Goal: Task Accomplishment & Management: Manage account settings

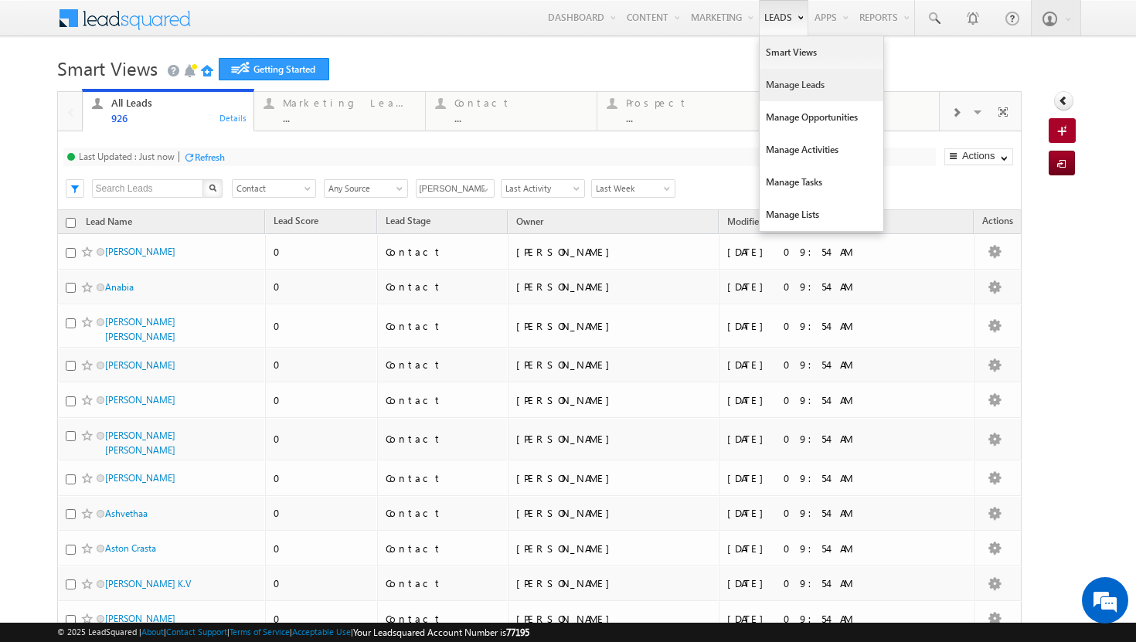
click at [789, 86] on link "Manage Leads" at bounding box center [822, 85] width 124 height 32
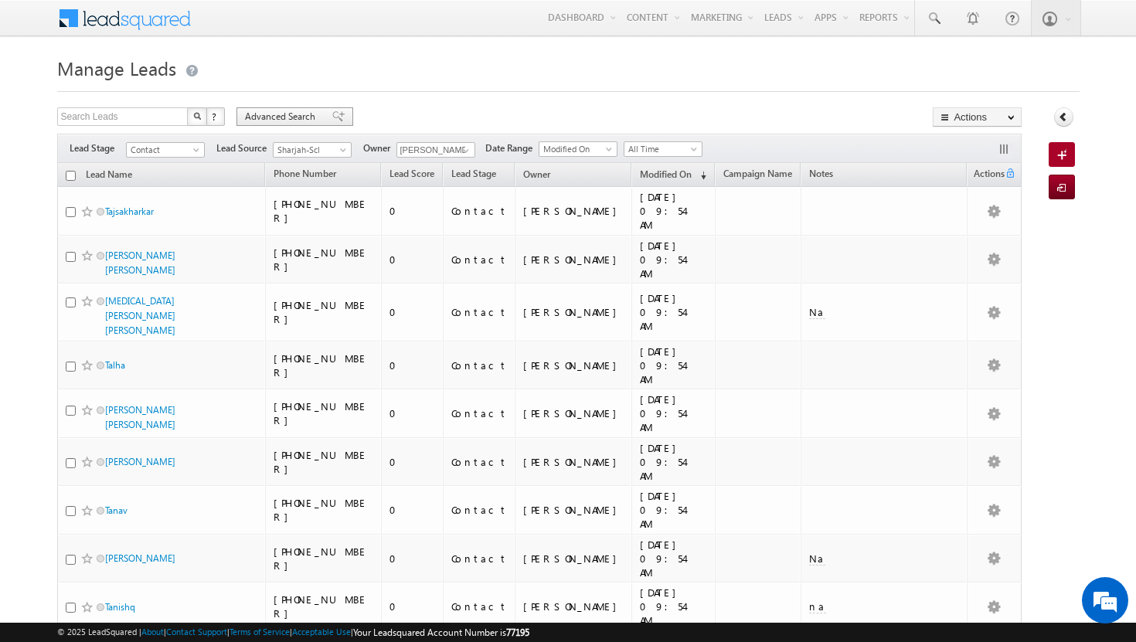
click at [317, 118] on span "Advanced Search" at bounding box center [282, 117] width 75 height 14
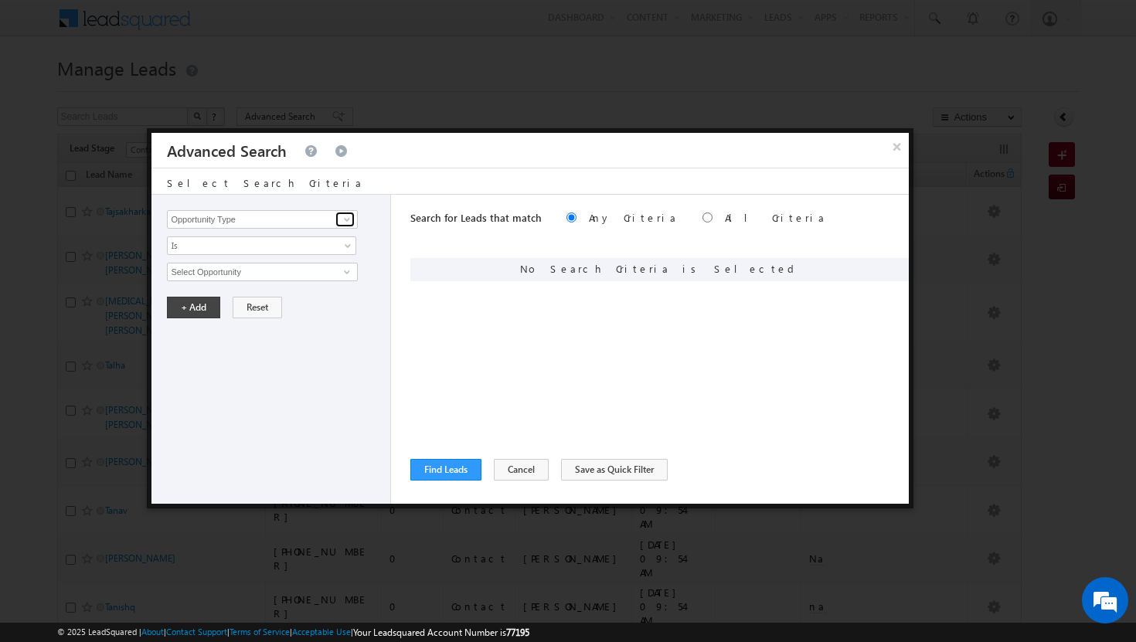
click at [347, 219] on span at bounding box center [347, 219] width 12 height 12
click at [268, 289] on link "Modified On" at bounding box center [262, 283] width 190 height 18
type input "Modified On"
click at [345, 268] on link "All Time" at bounding box center [261, 272] width 189 height 19
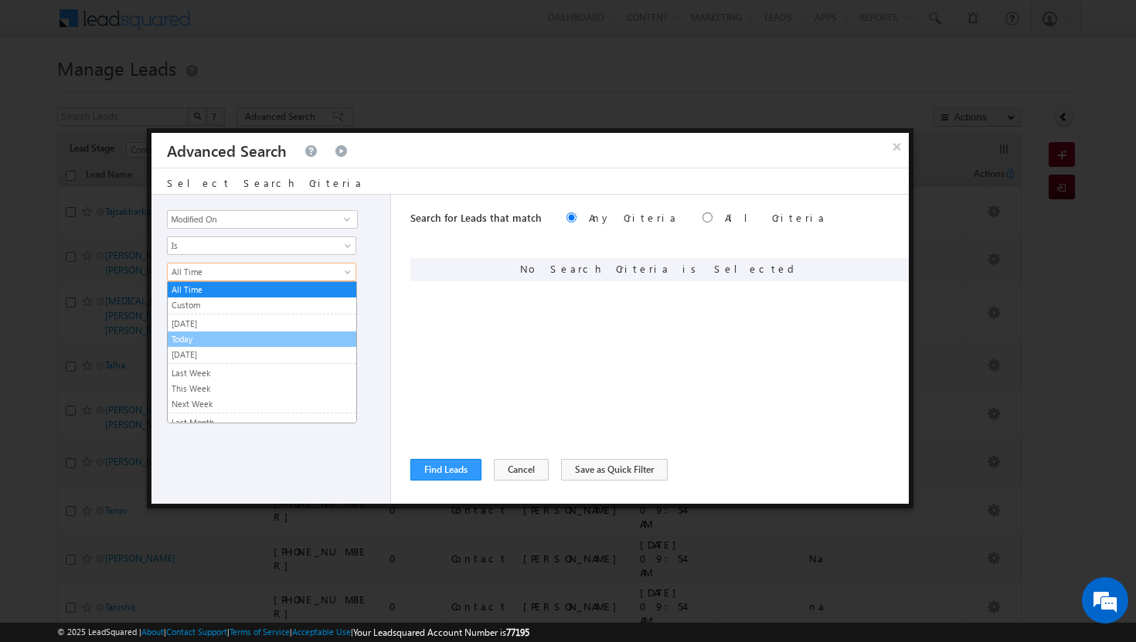
click at [253, 338] on link "Today" at bounding box center [262, 339] width 189 height 14
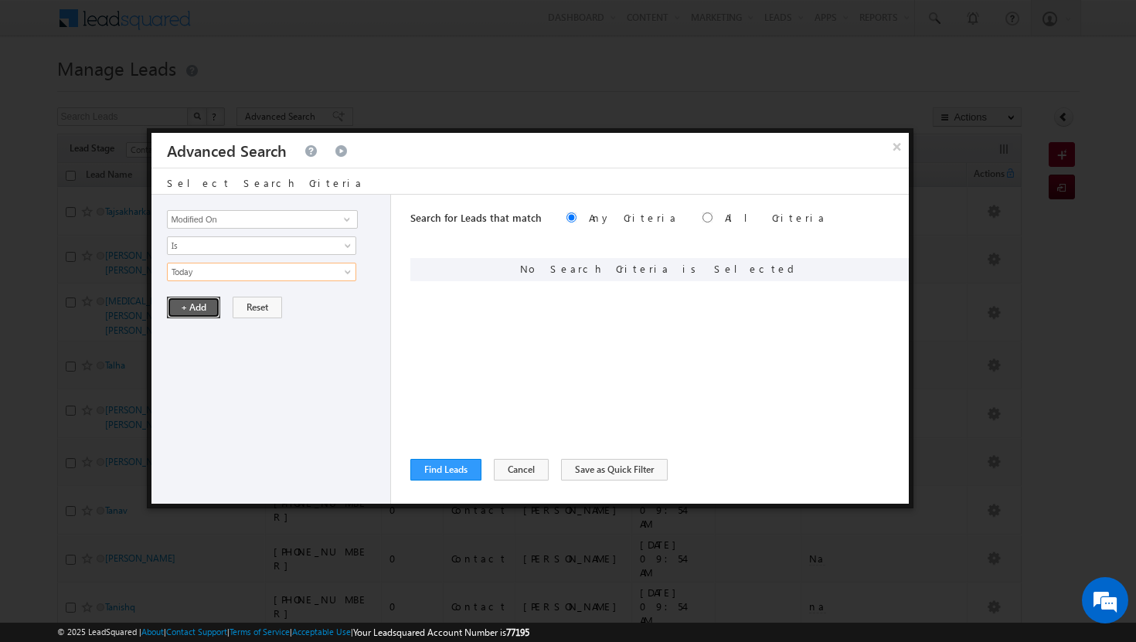
click at [195, 302] on button "+ Add" at bounding box center [193, 308] width 53 height 22
click at [348, 219] on span at bounding box center [347, 219] width 12 height 12
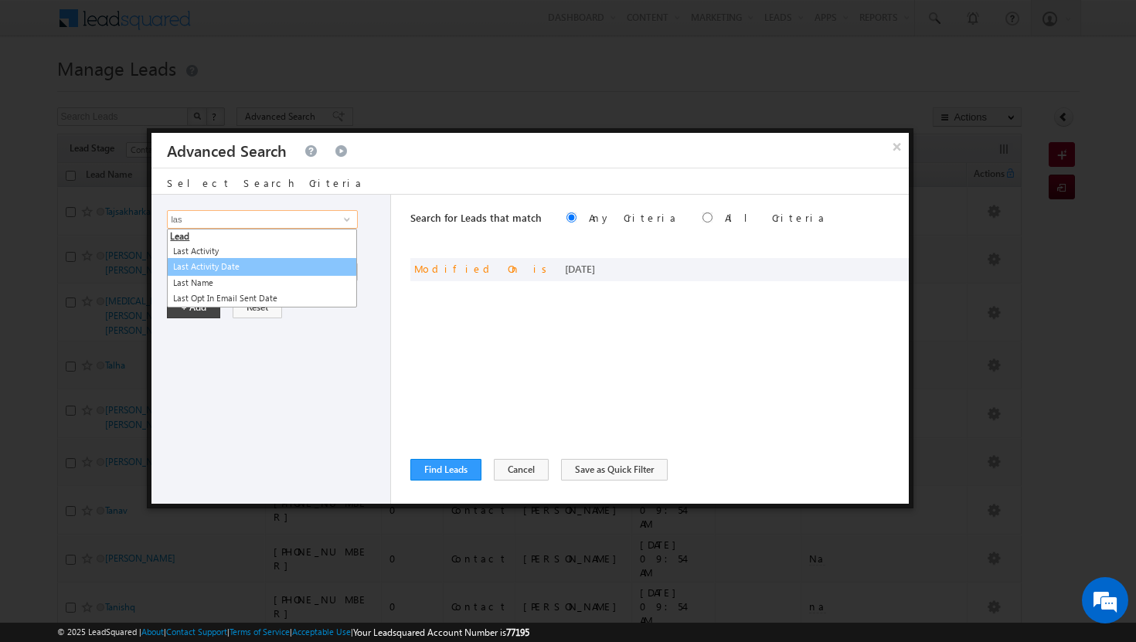
click at [287, 266] on link "Last Activity Date" at bounding box center [262, 267] width 190 height 18
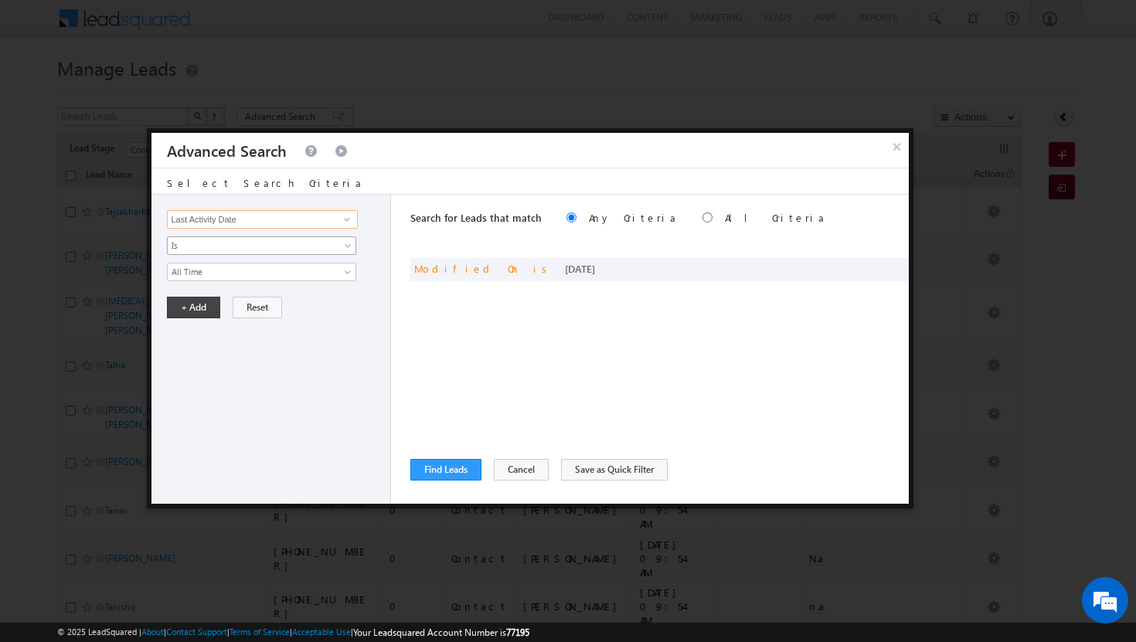
type input "Last Activity Date"
click at [350, 249] on span at bounding box center [349, 249] width 12 height 12
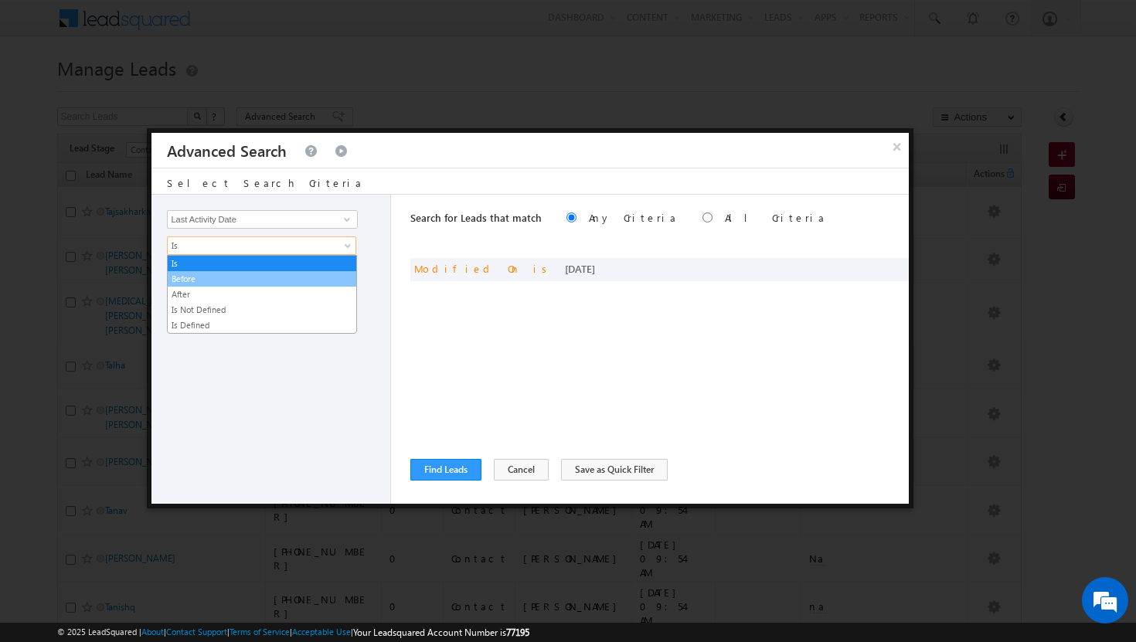
click at [314, 274] on link "Before" at bounding box center [262, 279] width 189 height 14
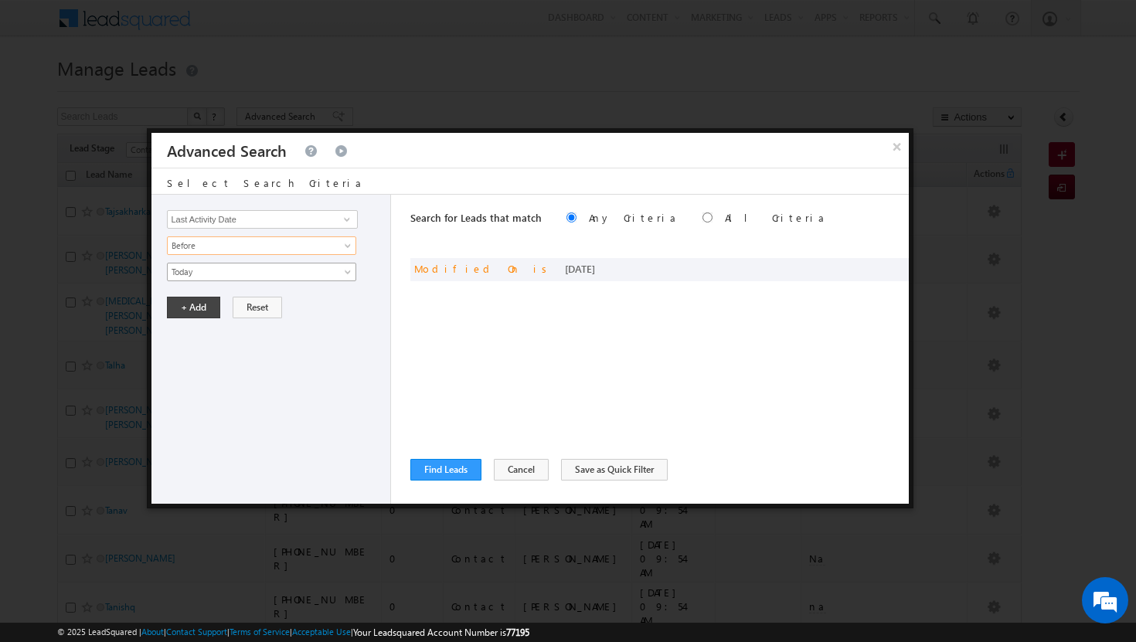
click at [355, 275] on link "Today" at bounding box center [261, 272] width 189 height 19
click at [340, 287] on link "Today" at bounding box center [262, 290] width 189 height 14
click at [208, 309] on button "+ Add" at bounding box center [193, 308] width 53 height 22
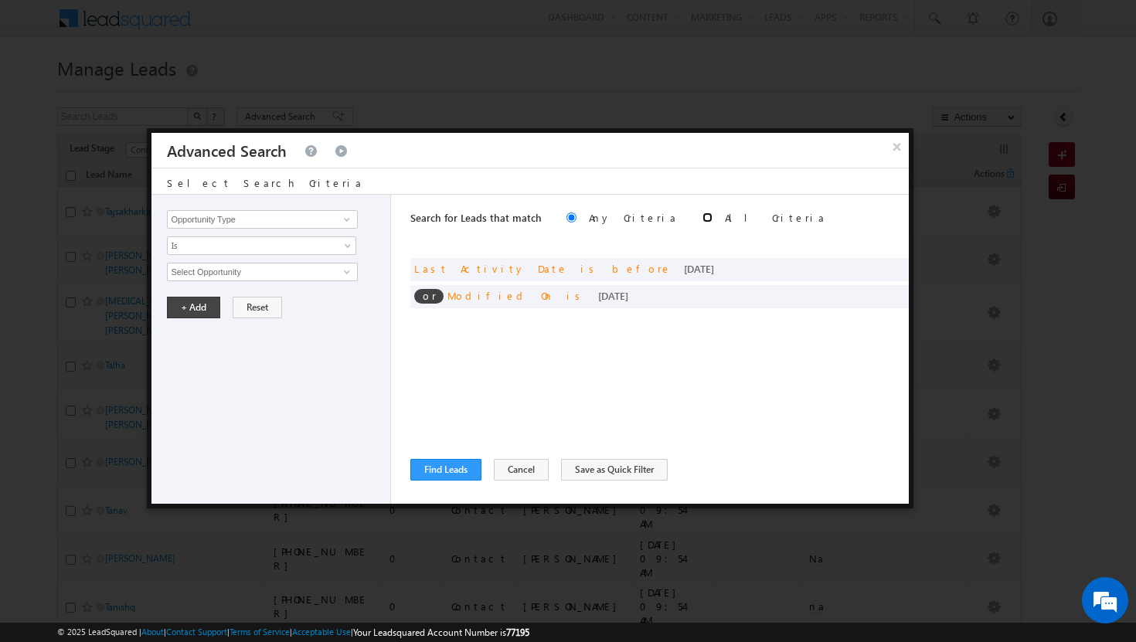
click at [702, 216] on input "radio" at bounding box center [707, 217] width 10 height 10
radio input "true"
click at [433, 467] on button "Find Leads" at bounding box center [445, 470] width 71 height 22
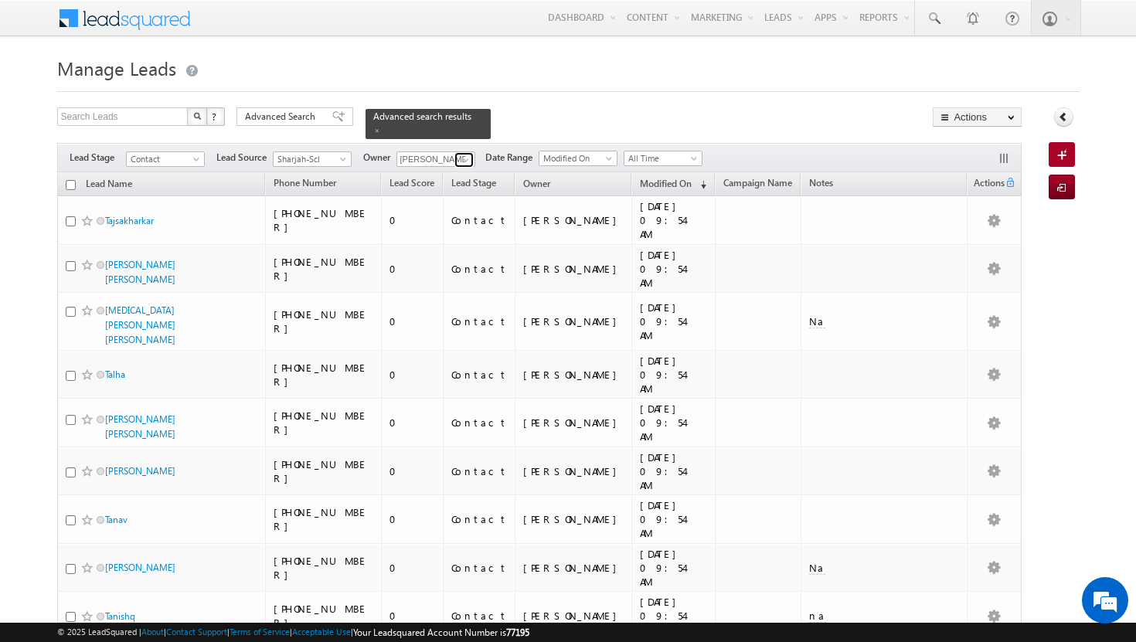
click at [470, 154] on span at bounding box center [466, 160] width 12 height 12
click at [444, 172] on link "ujwal kumar ujwal.kumar@indglobal.ae" at bounding box center [473, 181] width 155 height 29
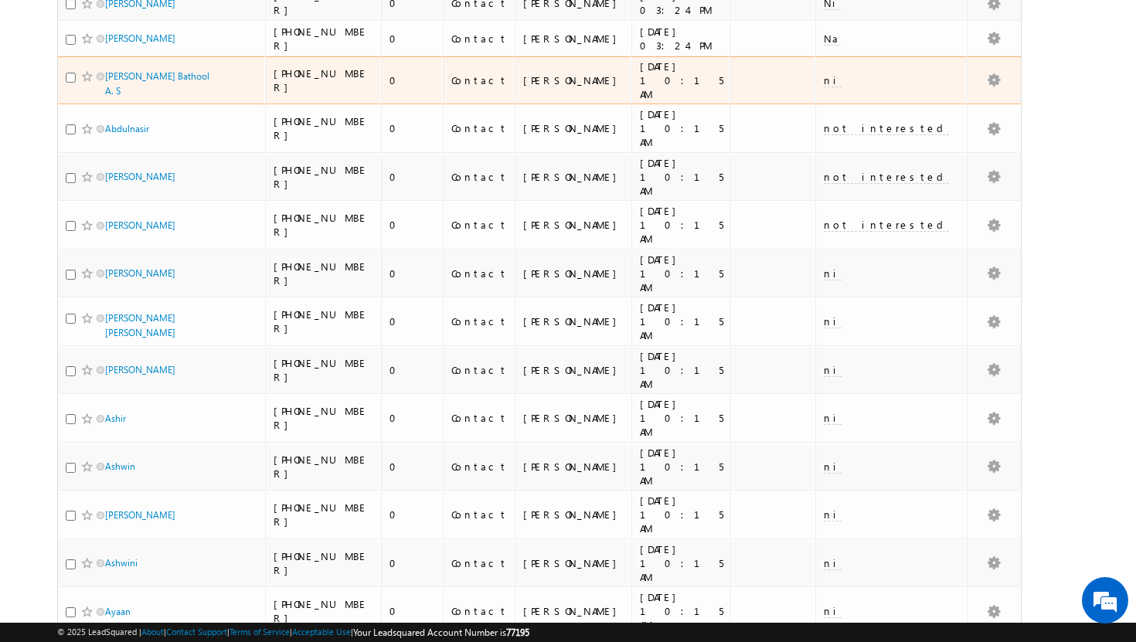
scroll to position [443, 0]
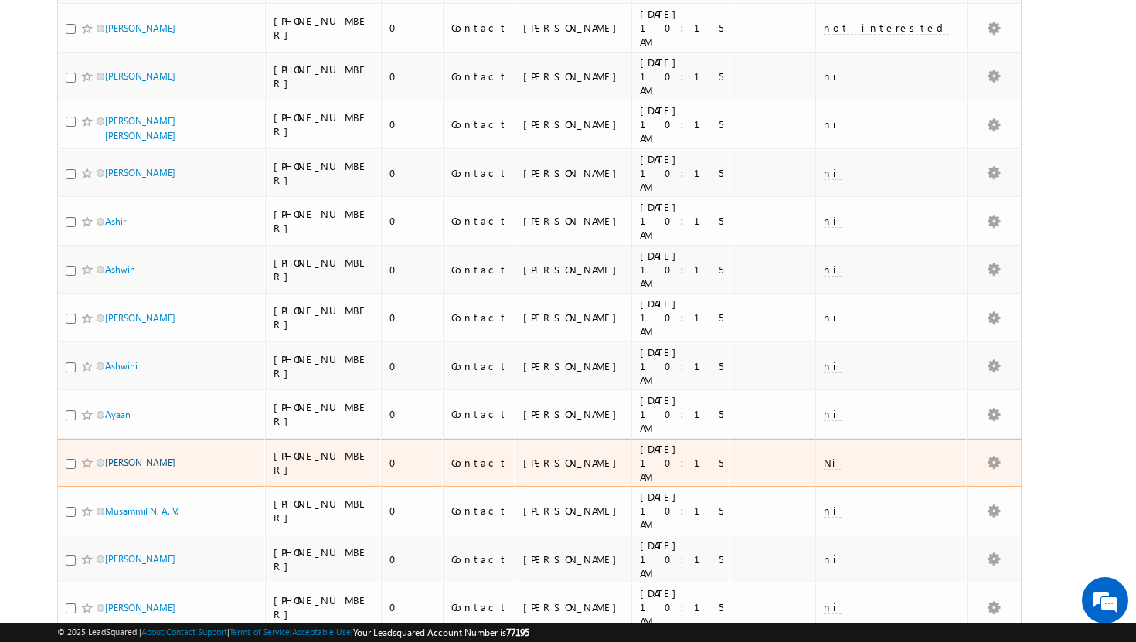
type input "[PERSON_NAME]"
click at [137, 457] on link "Ayaan Ahsan Rafique" at bounding box center [140, 463] width 70 height 12
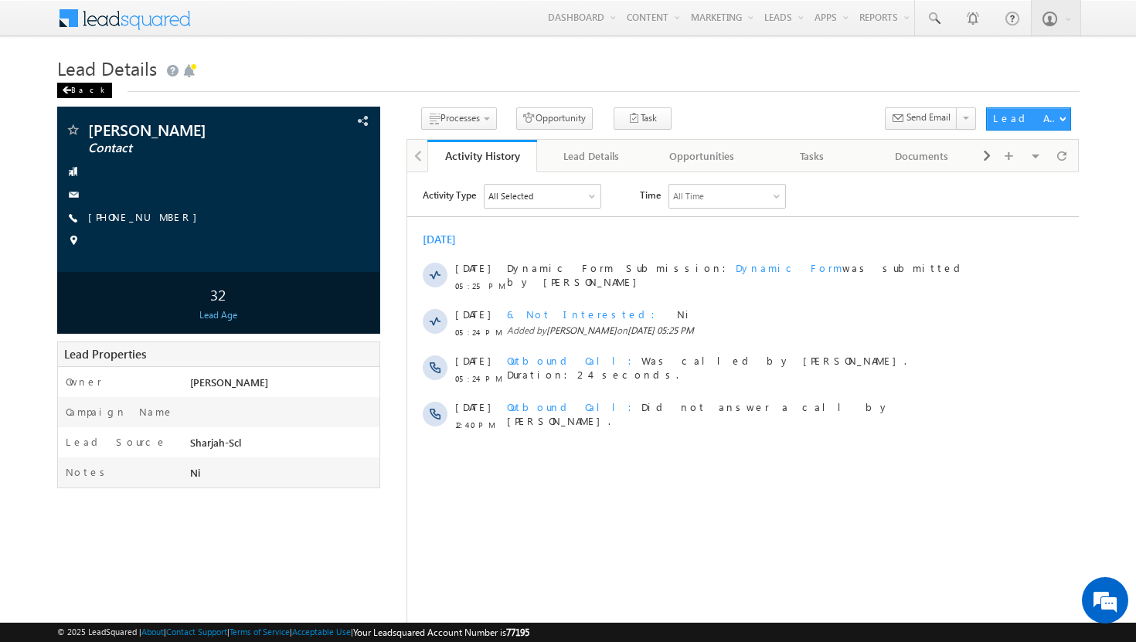
click at [80, 91] on div "Back" at bounding box center [84, 90] width 55 height 15
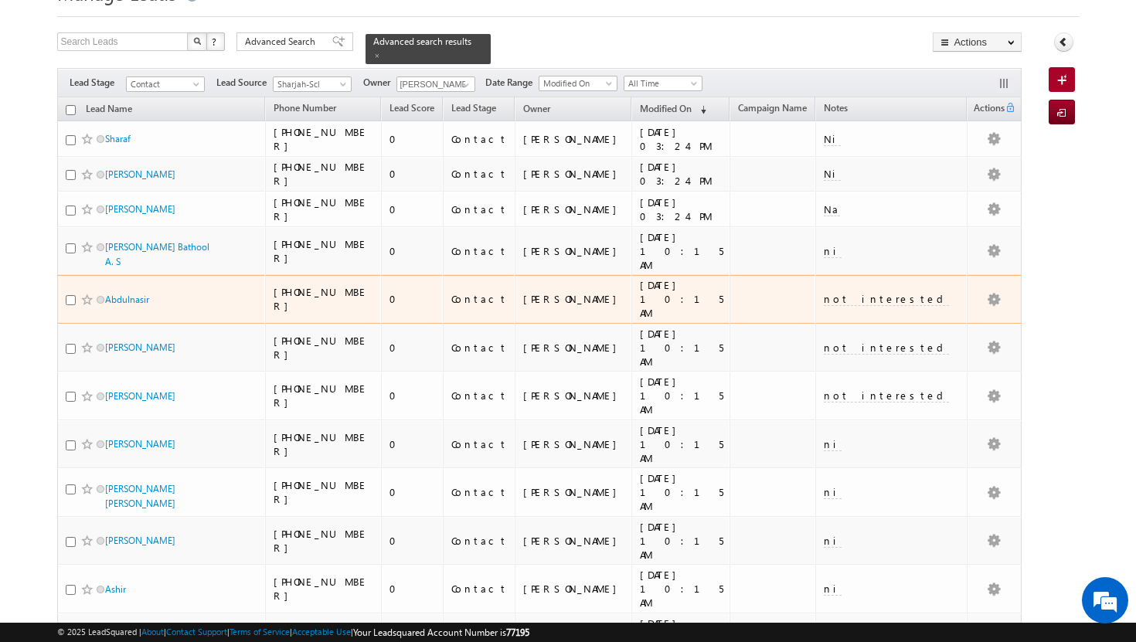
scroll to position [100, 0]
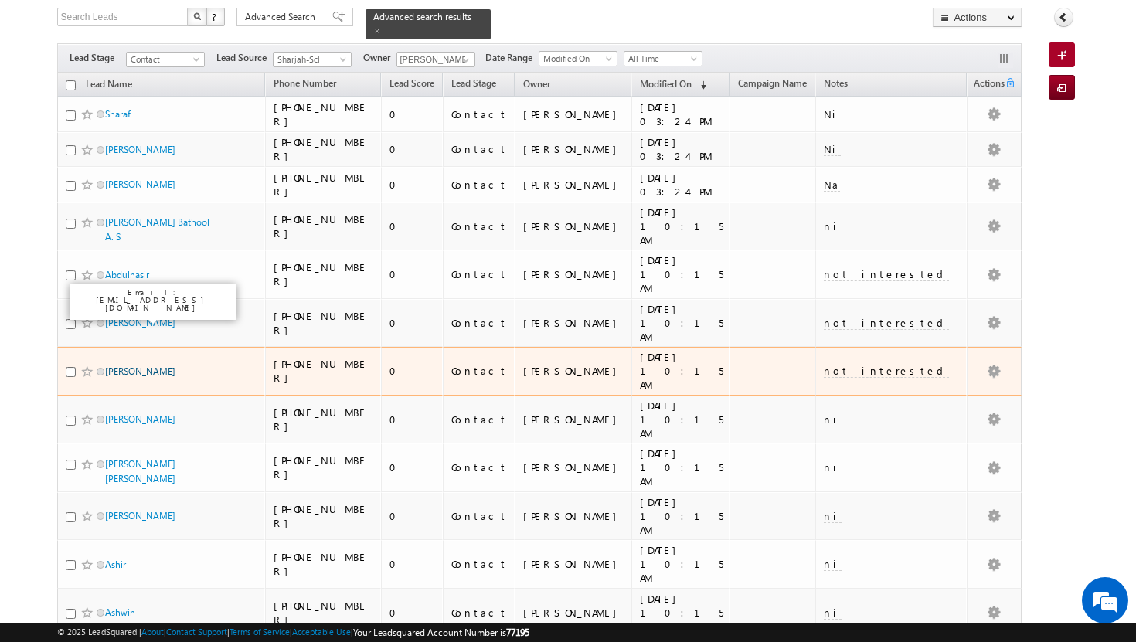
click at [147, 365] on link "Anto Abraham" at bounding box center [140, 371] width 70 height 12
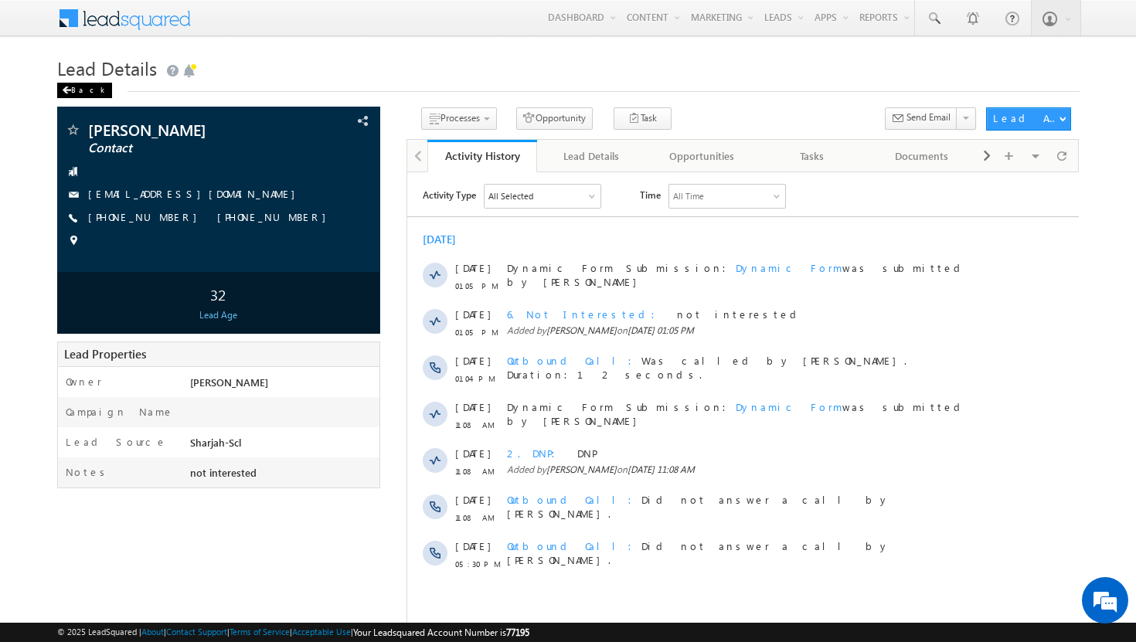
click at [66, 90] on span at bounding box center [66, 91] width 9 height 8
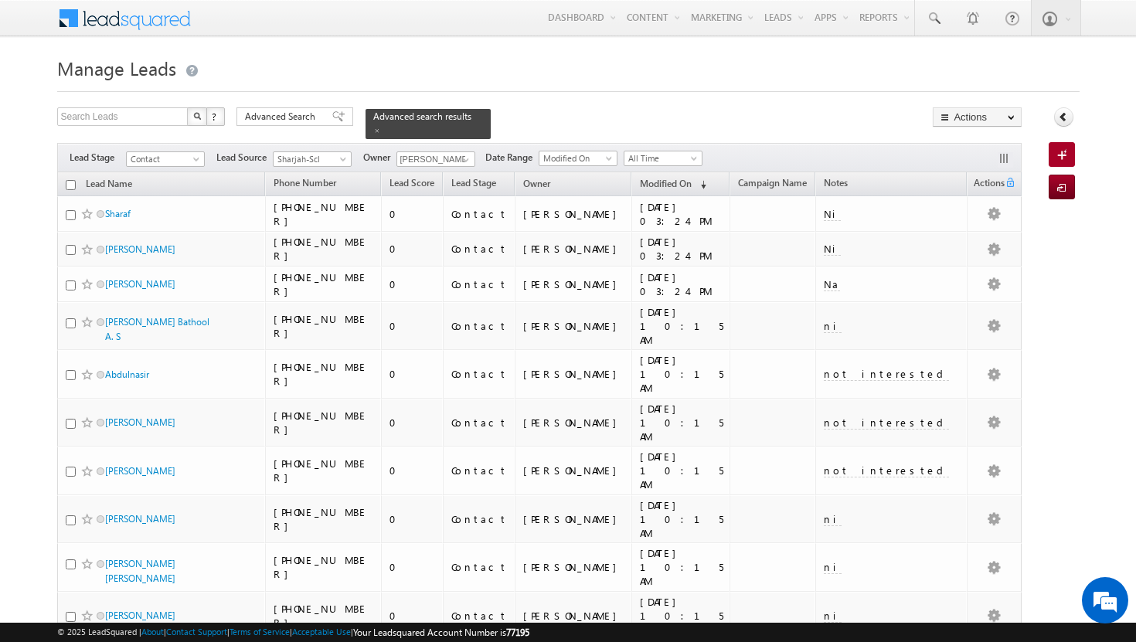
click at [74, 180] on input "checkbox" at bounding box center [71, 185] width 10 height 10
checkbox input "true"
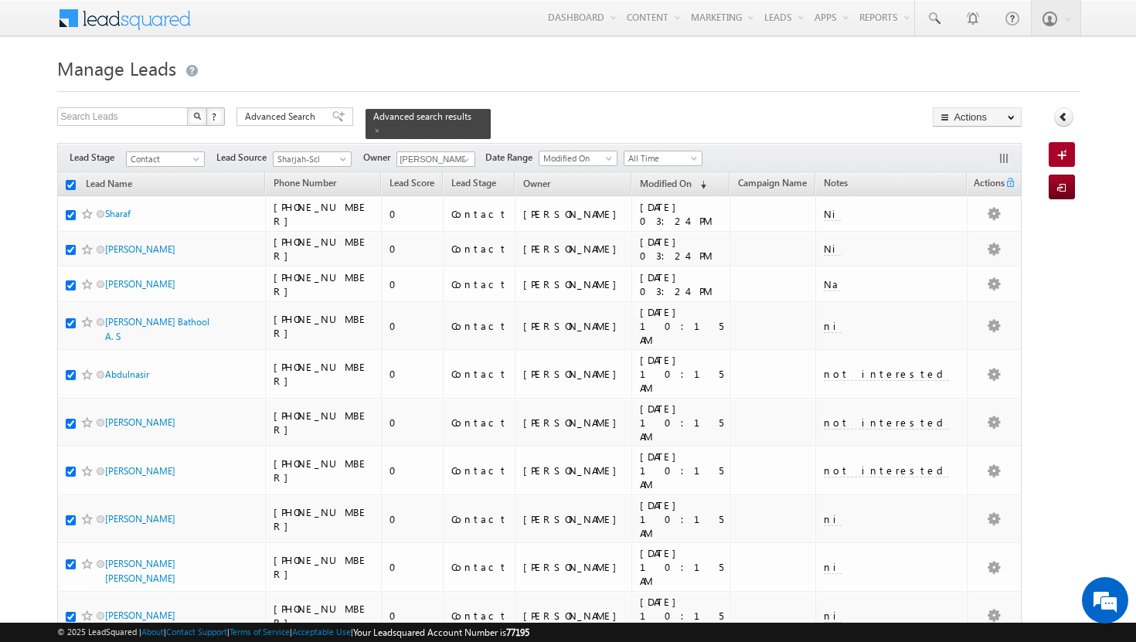
checkbox input "true"
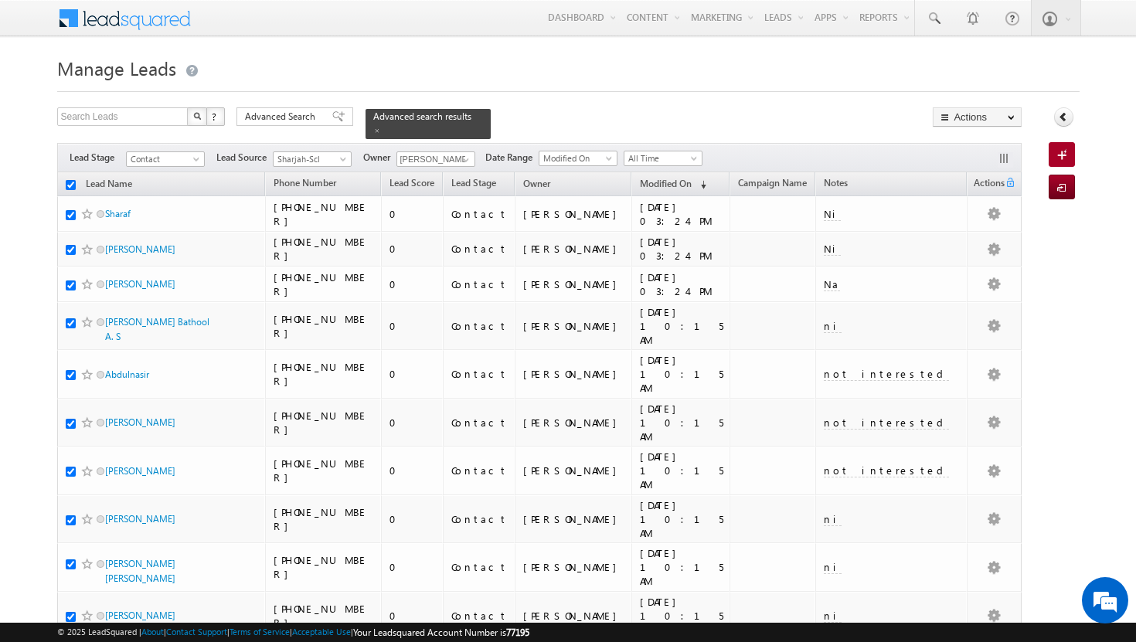
checkbox input "true"
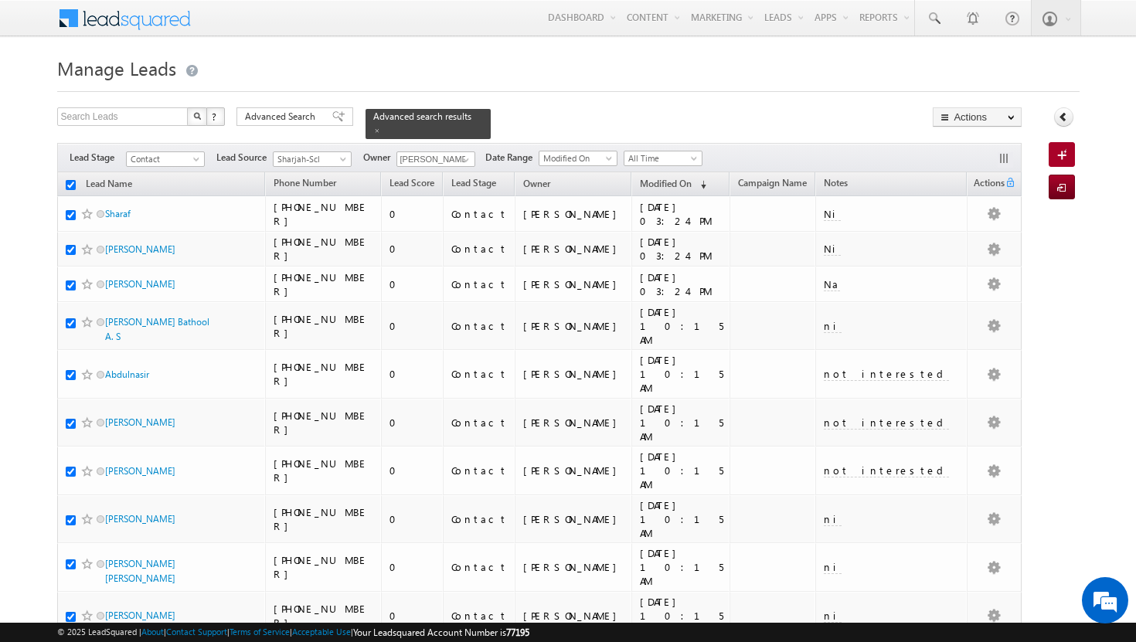
checkbox input "true"
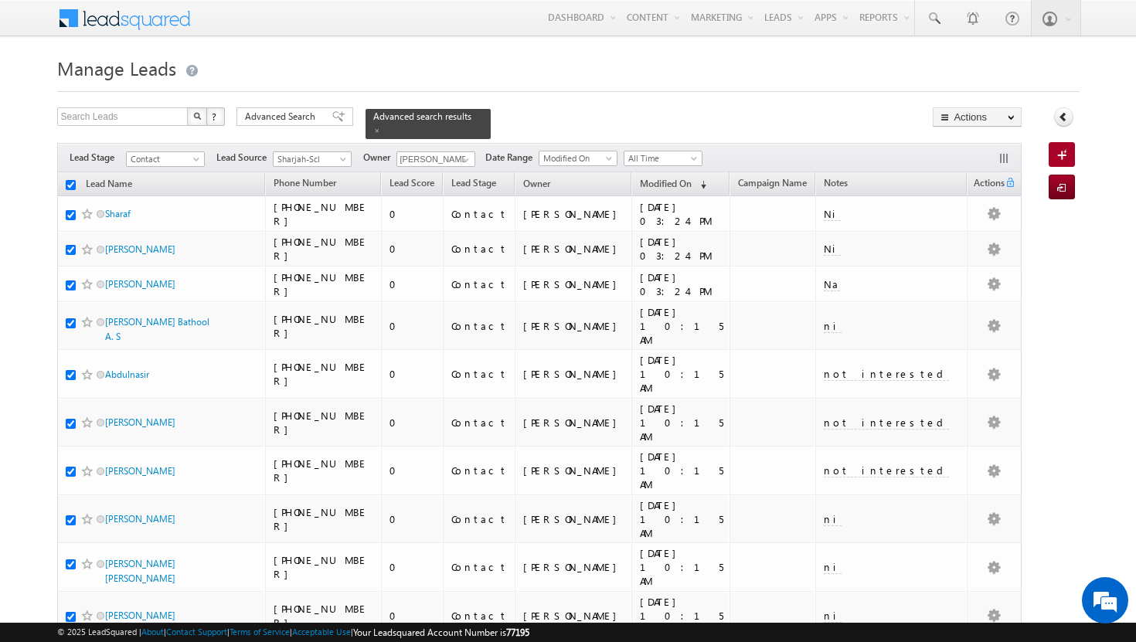
checkbox input "true"
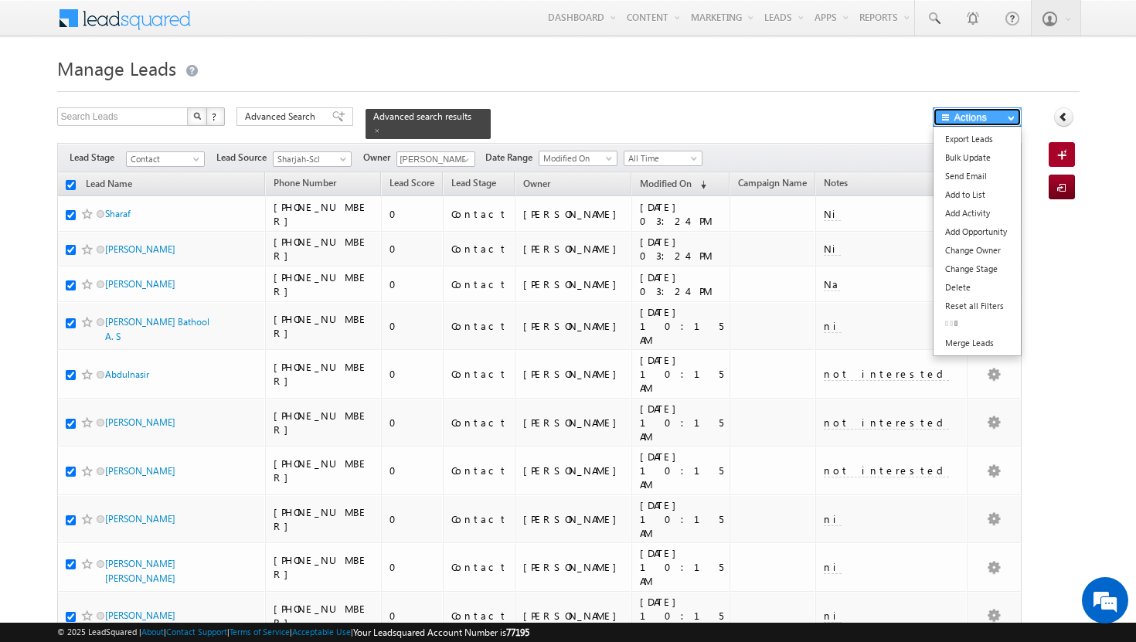
click at [1014, 120] on span "button" at bounding box center [1011, 117] width 7 height 6
click at [994, 246] on link "Change Owner" at bounding box center [976, 250] width 87 height 19
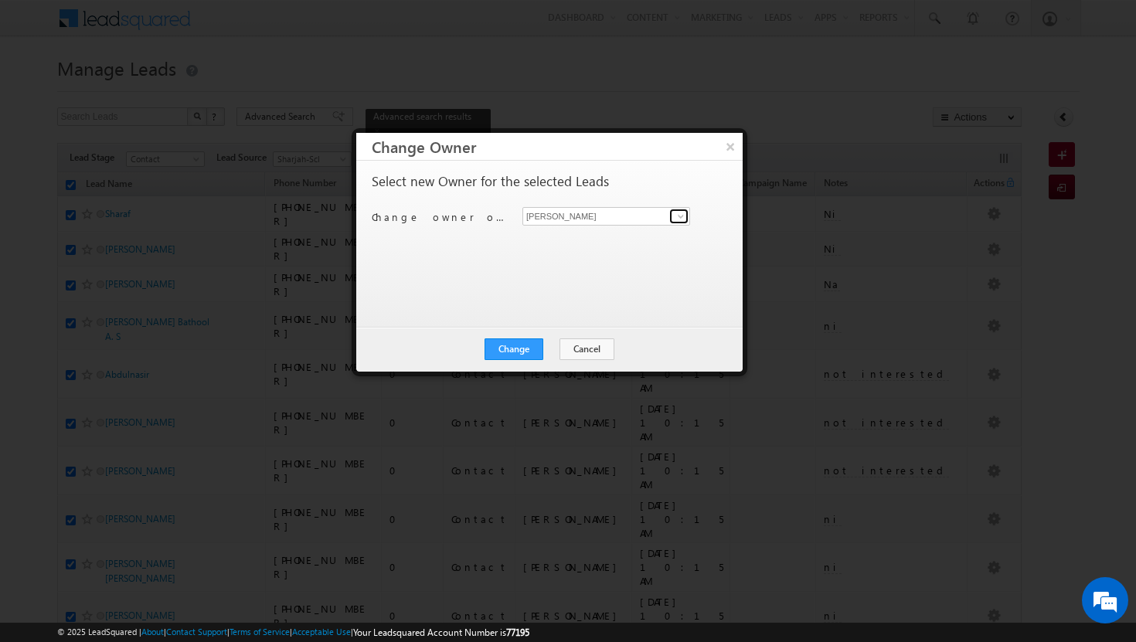
click at [684, 217] on span at bounding box center [681, 216] width 12 height 12
click at [617, 232] on link "ujwal kumar ujwal.kumar@indglobal.ae" at bounding box center [606, 240] width 168 height 29
type input "[PERSON_NAME]"
click at [525, 348] on button "Change" at bounding box center [513, 349] width 59 height 22
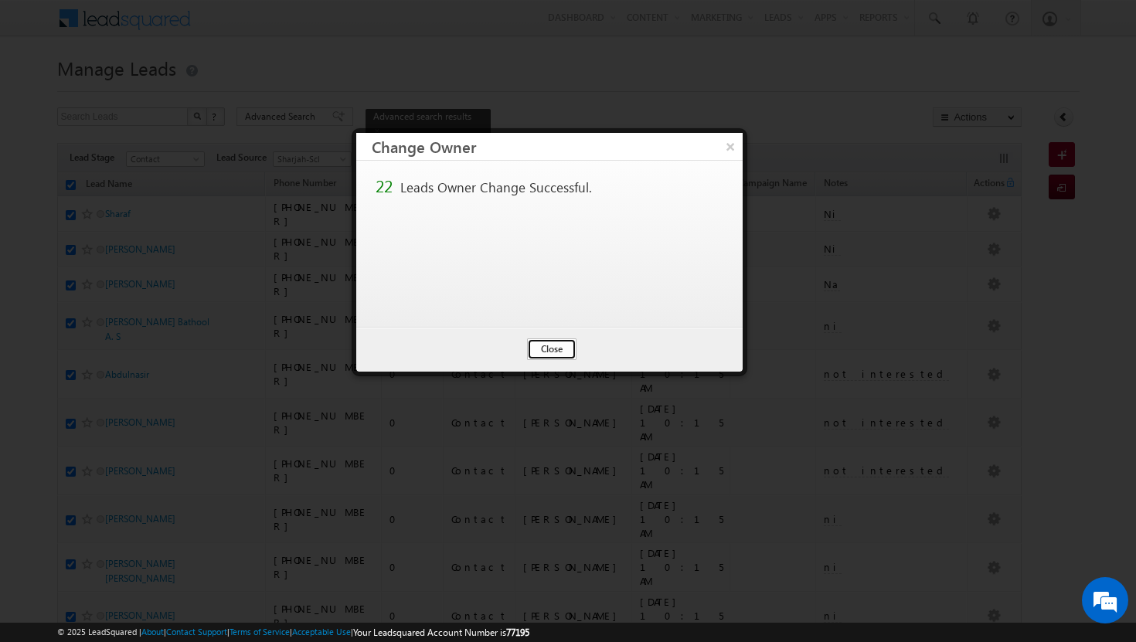
click at [544, 349] on button "Close" at bounding box center [551, 349] width 49 height 22
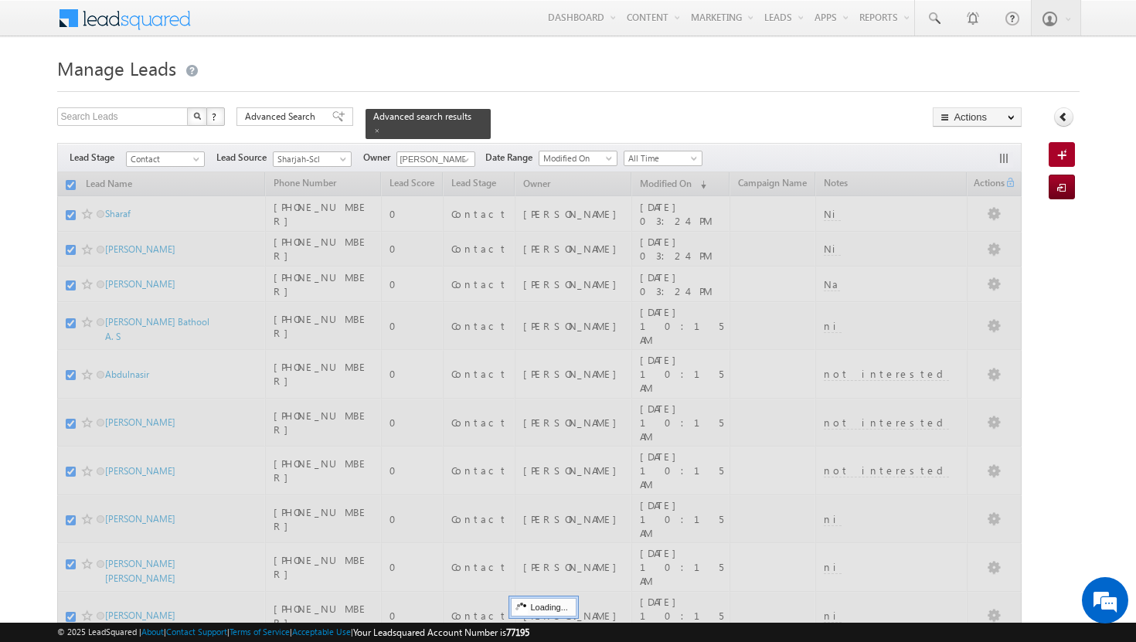
checkbox input "false"
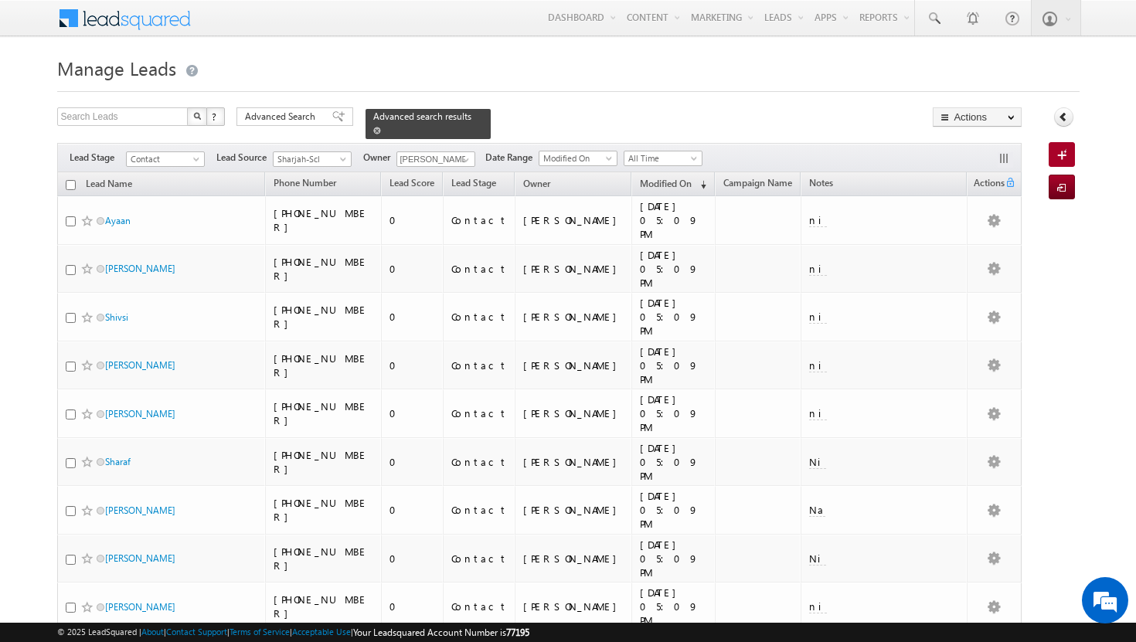
click at [381, 127] on span at bounding box center [377, 131] width 8 height 8
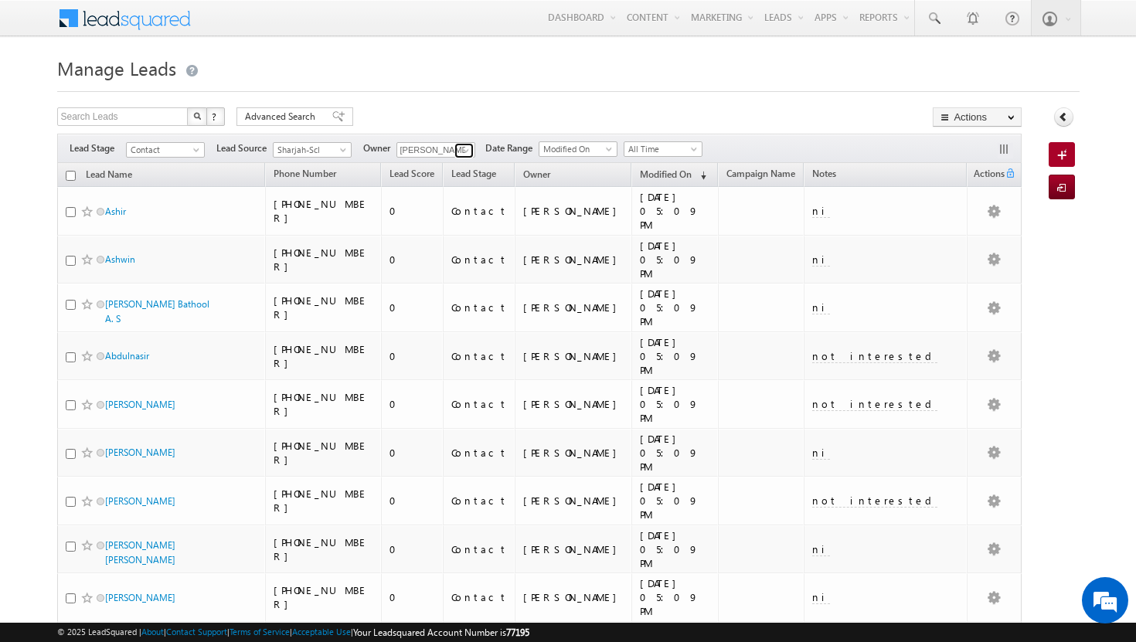
click at [466, 148] on span at bounding box center [466, 150] width 12 height 12
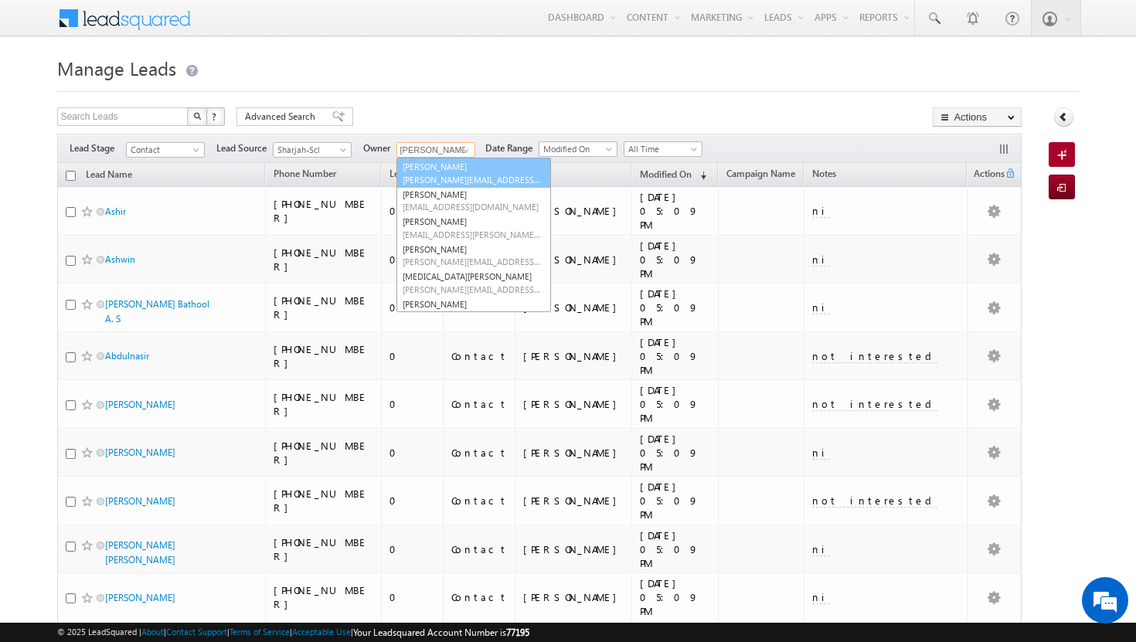
scroll to position [116, 0]
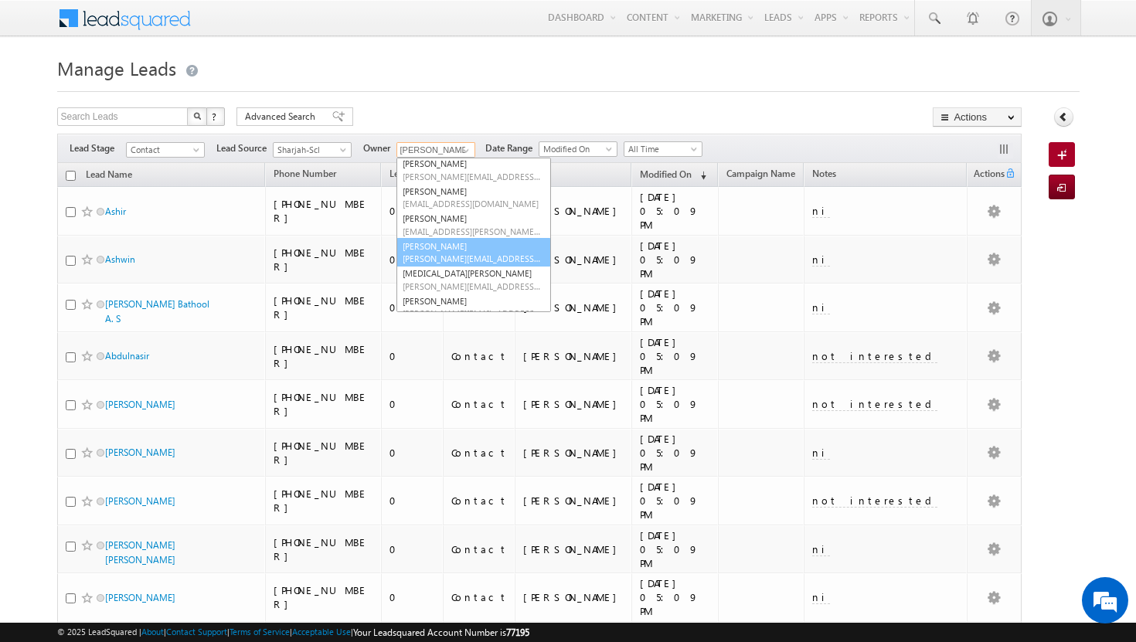
click at [445, 253] on span "shakeel.babbar@indglobal.ae" at bounding box center [472, 259] width 139 height 12
type input "[PERSON_NAME]"
